Goal: Find specific page/section

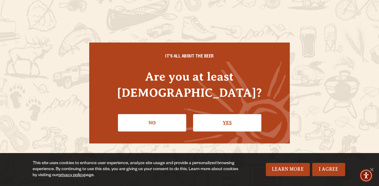
click at [218, 115] on link "Yes" at bounding box center [227, 122] width 68 height 17
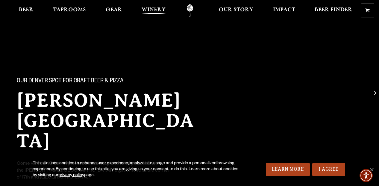
click at [149, 7] on span "Winery" at bounding box center [154, 9] width 24 height 5
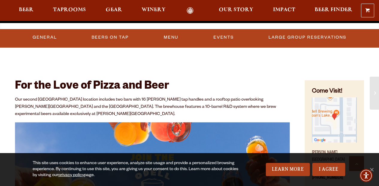
scroll to position [190, 0]
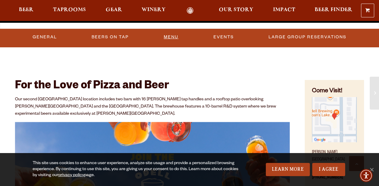
click at [172, 33] on link "Menu" at bounding box center [170, 37] width 19 height 14
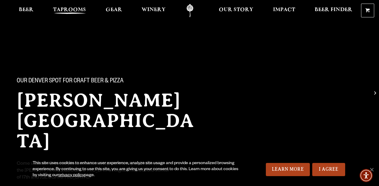
click at [58, 11] on span "Taprooms" at bounding box center [69, 9] width 33 height 5
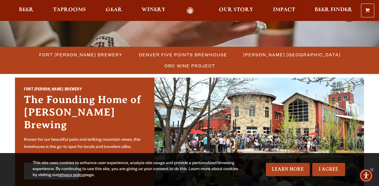
scroll to position [148, 0]
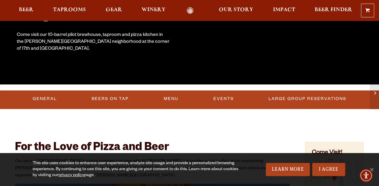
scroll to position [131, 0]
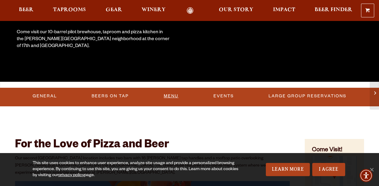
click at [175, 96] on link "Menu" at bounding box center [170, 96] width 19 height 14
